Goal: Task Accomplishment & Management: Use online tool/utility

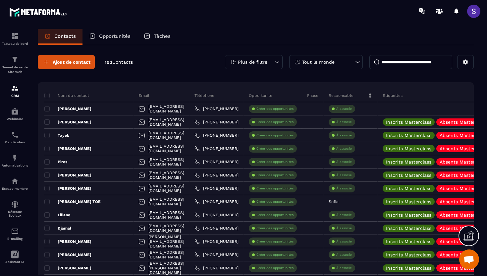
click at [387, 65] on input at bounding box center [410, 62] width 83 height 14
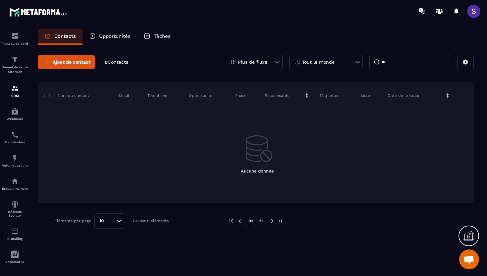
type input "*"
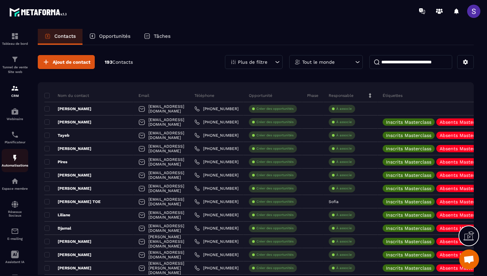
click at [14, 162] on img at bounding box center [15, 158] width 8 height 8
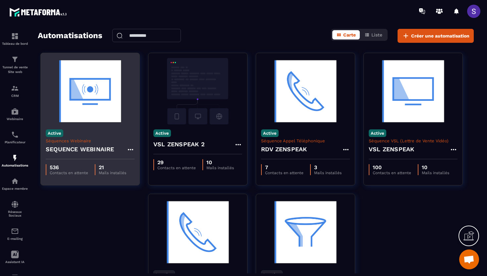
click at [101, 103] on img at bounding box center [90, 91] width 89 height 66
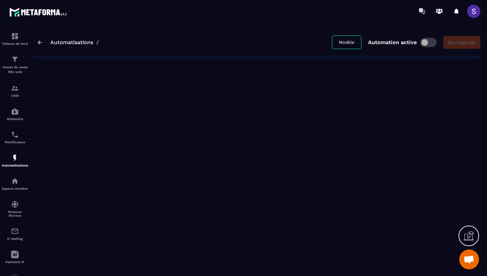
type input "**********"
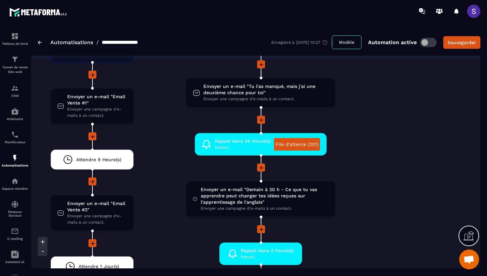
scroll to position [1364, 0]
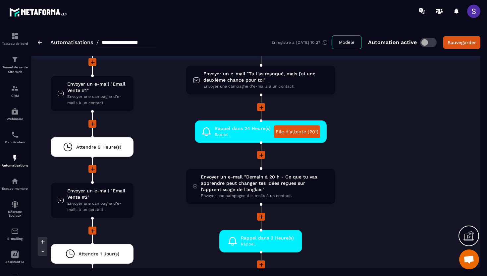
click at [261, 168] on li "Envoyer un e-mail "Demain à 20 h - Ce que tu vas apprendre peut changer tes idé…" at bounding box center [260, 190] width 209 height 44
click at [262, 183] on span "Envoyer un e-mail "Demain à 20 h - Ce que tu vas apprendre peut changer tes idé…" at bounding box center [265, 183] width 128 height 19
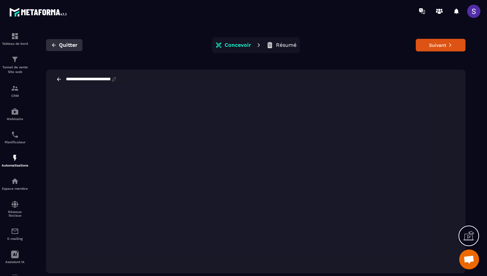
click at [53, 44] on icon "button" at bounding box center [54, 45] width 6 height 6
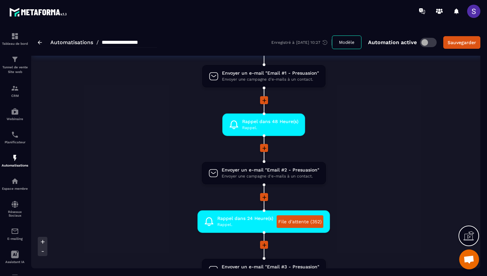
scroll to position [241, 0]
